Goal: Book appointment/travel/reservation

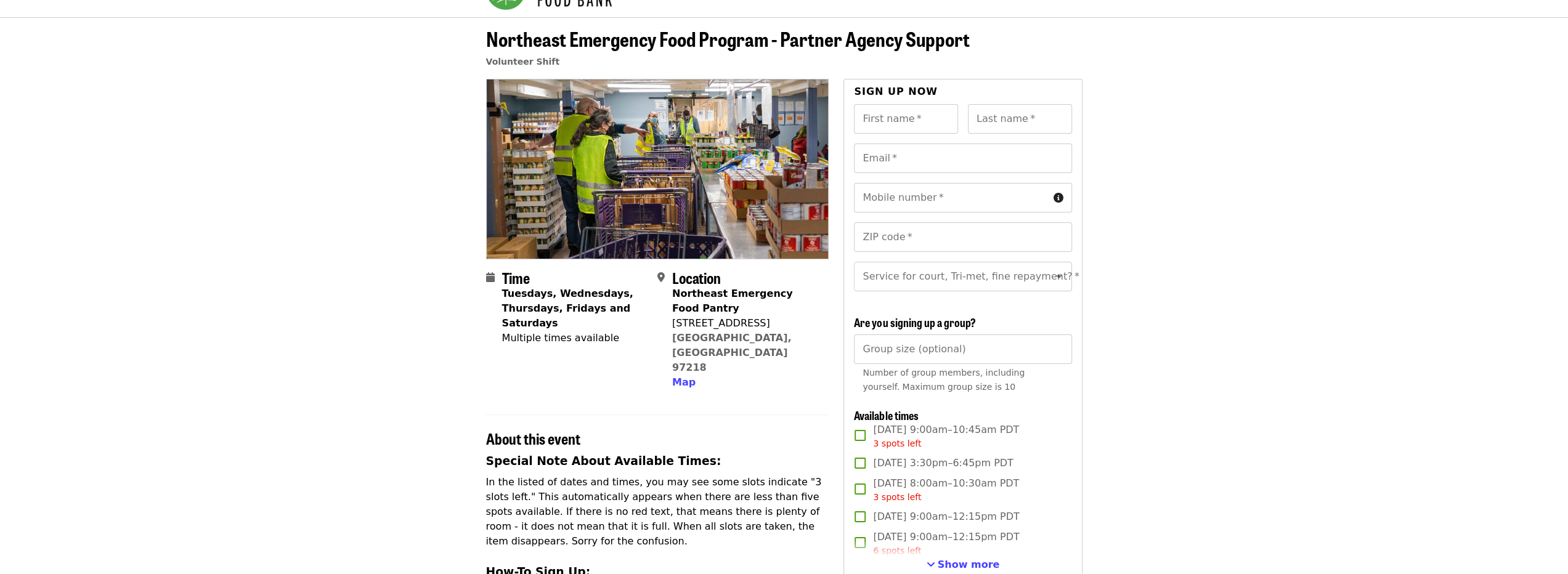
scroll to position [185, 0]
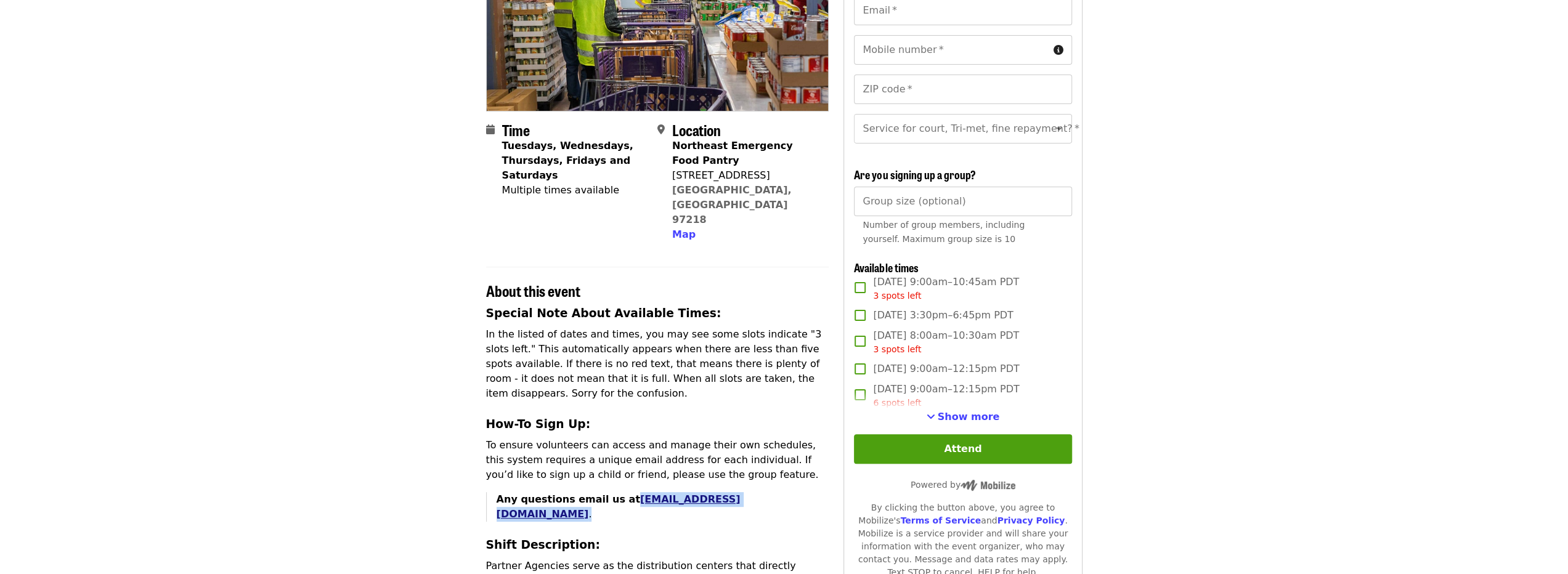
drag, startPoint x: 727, startPoint y: 453, endPoint x: 617, endPoint y: 459, distance: 110.2
click at [617, 492] on p "Any questions email us at [EMAIL_ADDRESS][DOMAIN_NAME] ." at bounding box center [662, 507] width 333 height 30
copy p "[EMAIL_ADDRESS][DOMAIN_NAME] ."
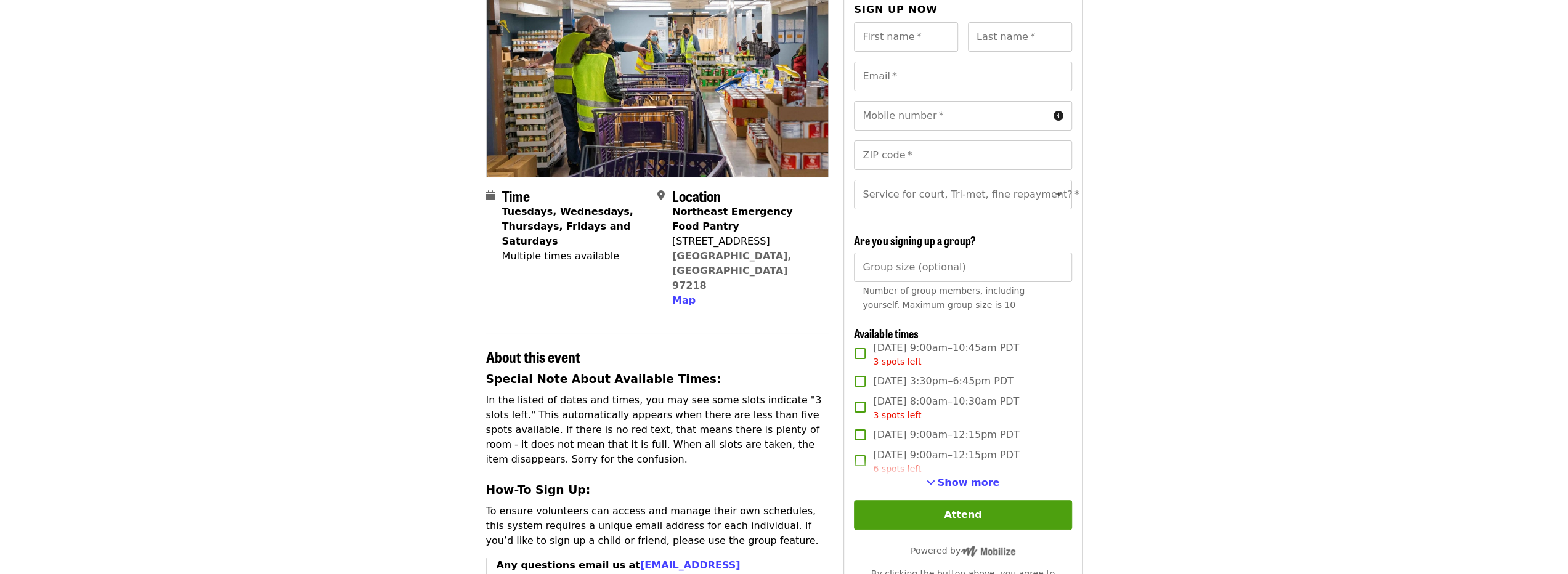
scroll to position [185, 0]
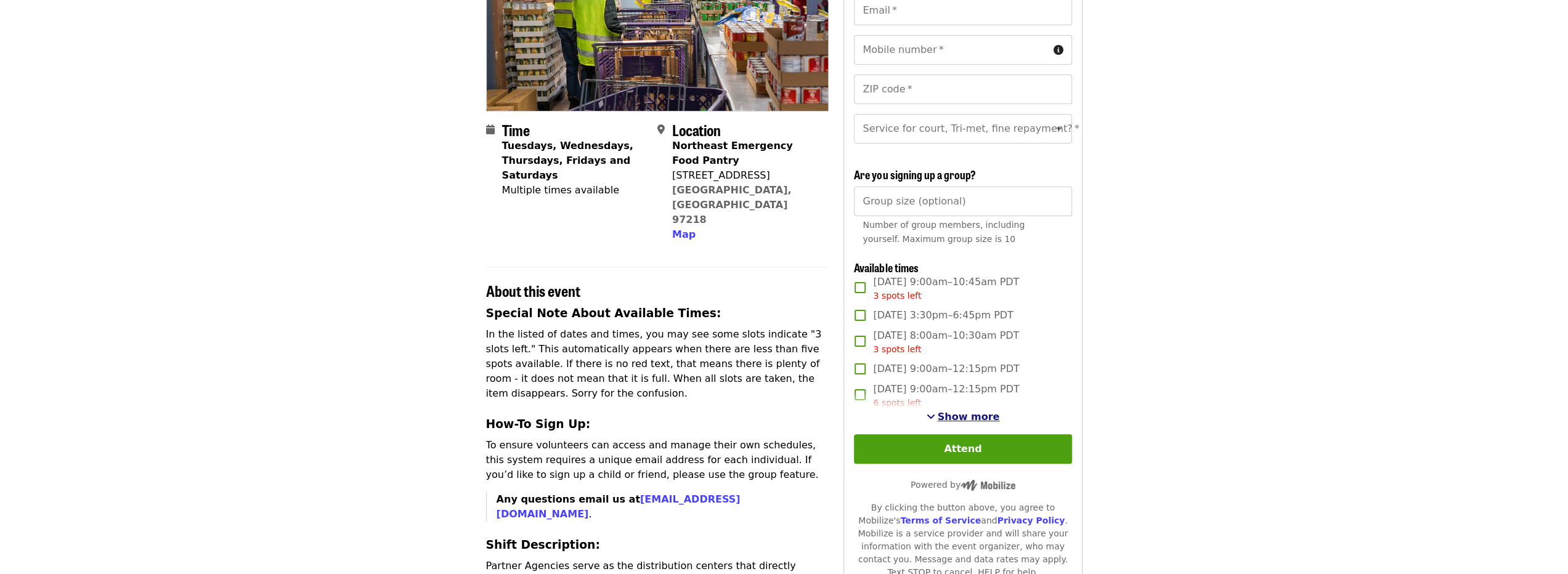
click at [970, 423] on span "Show more" at bounding box center [969, 416] width 62 height 12
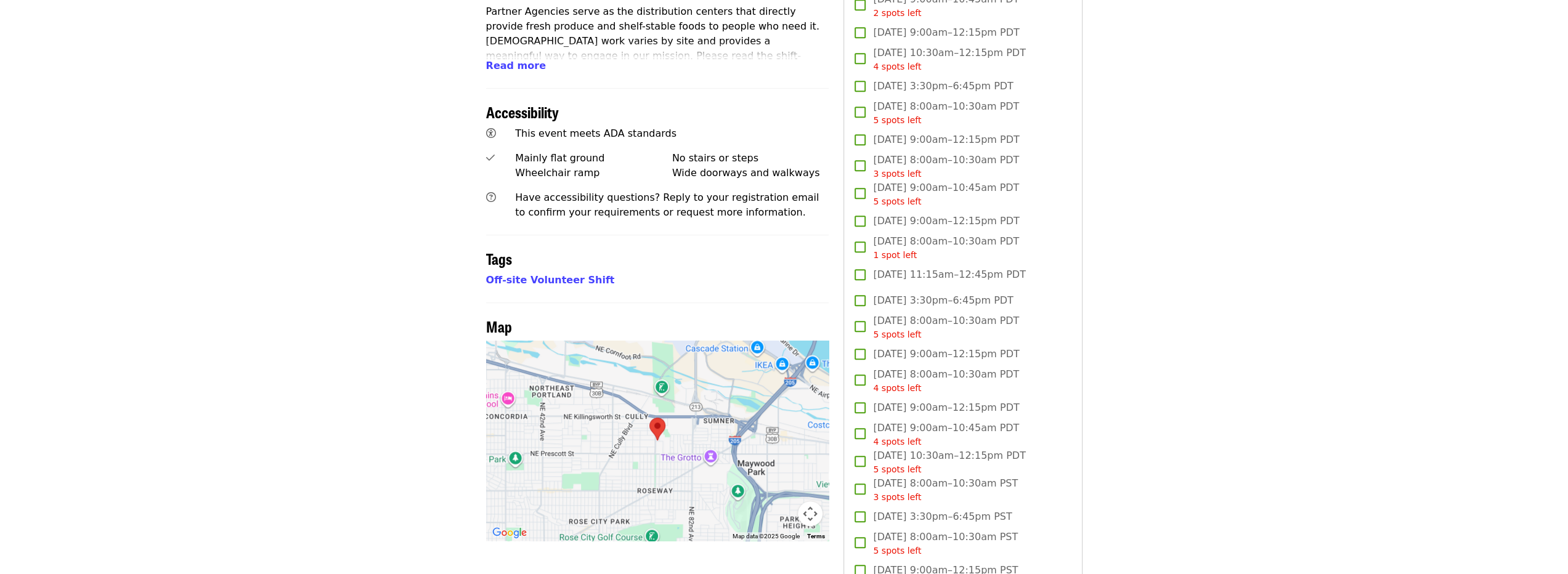
scroll to position [308, 0]
